Goal: Register for event/course

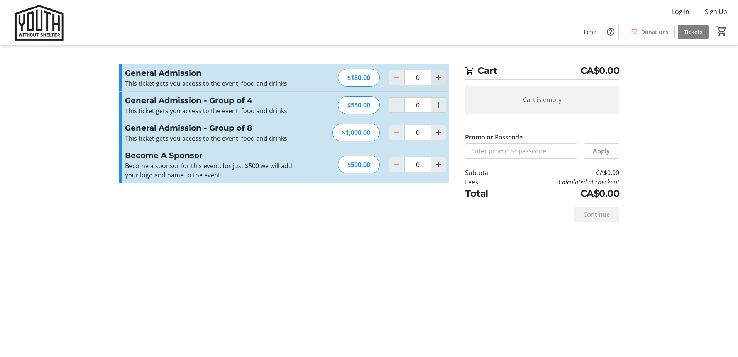
click at [438, 79] on mat-icon "Increment by one" at bounding box center [438, 77] width 9 height 9
type input "1"
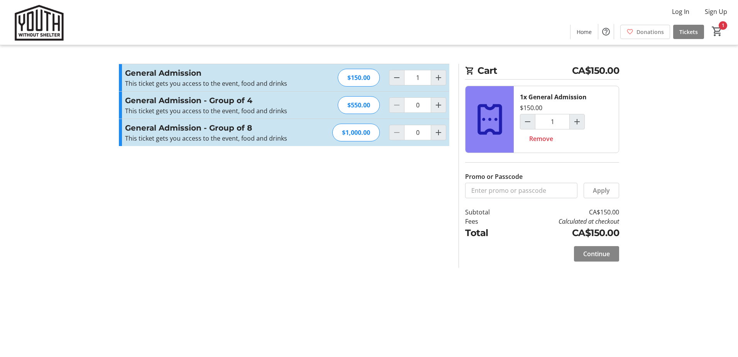
click at [602, 253] on span "Continue" at bounding box center [596, 253] width 27 height 9
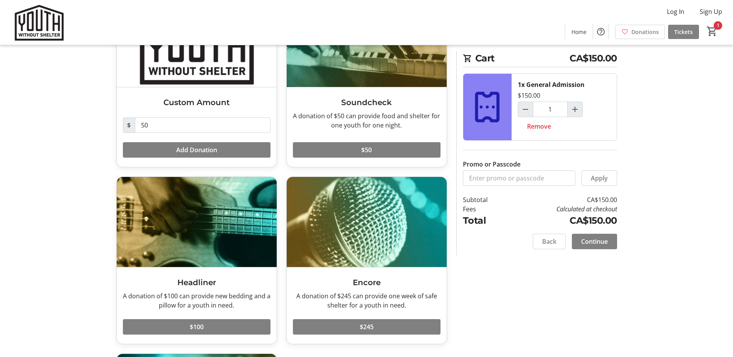
scroll to position [71, 0]
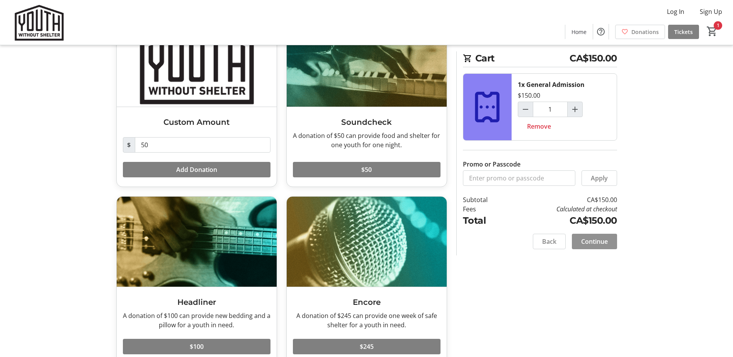
click at [600, 241] on span "Continue" at bounding box center [594, 241] width 27 height 9
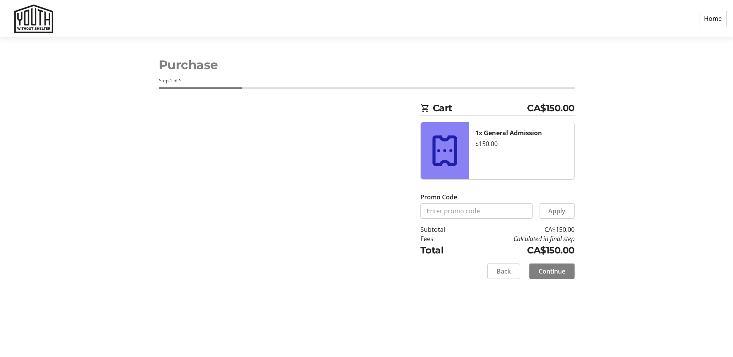
select select "CA"
